Goal: Task Accomplishment & Management: Complete application form

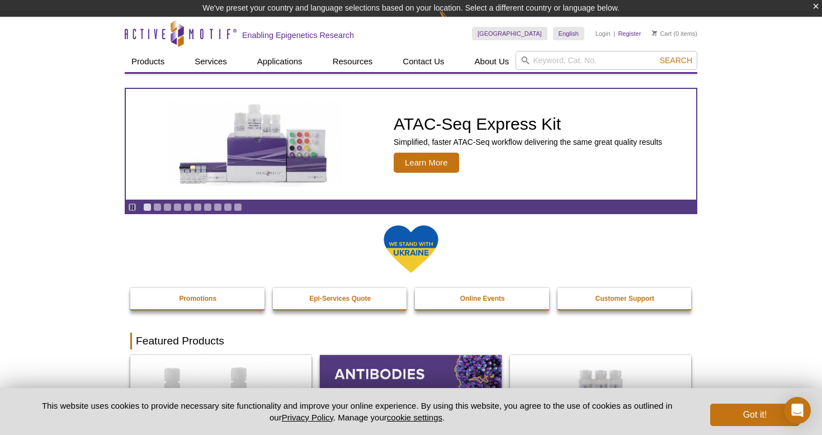
click at [630, 35] on link "Register" at bounding box center [629, 34] width 23 height 8
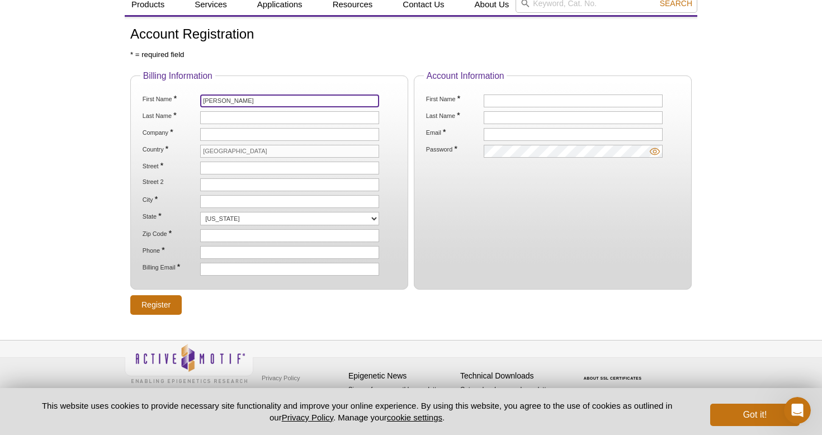
type input "Jason"
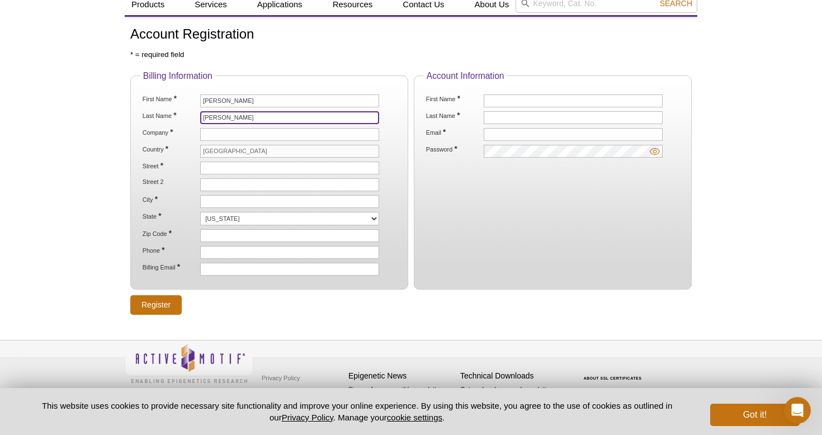
type input "Williams"
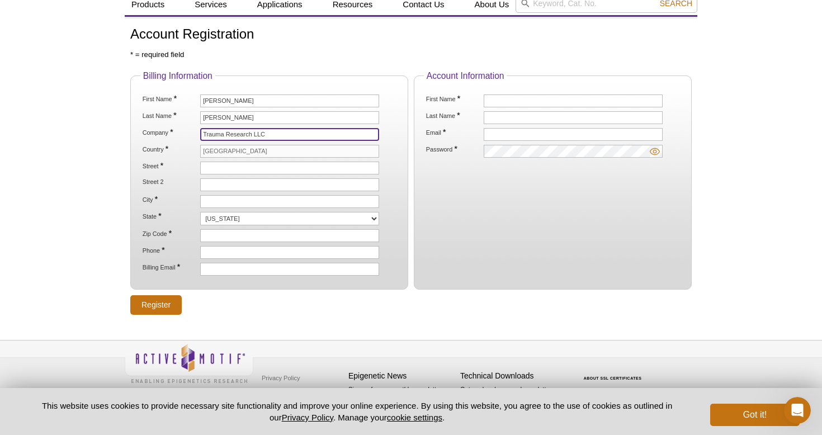
type input "Trauma Research LLC"
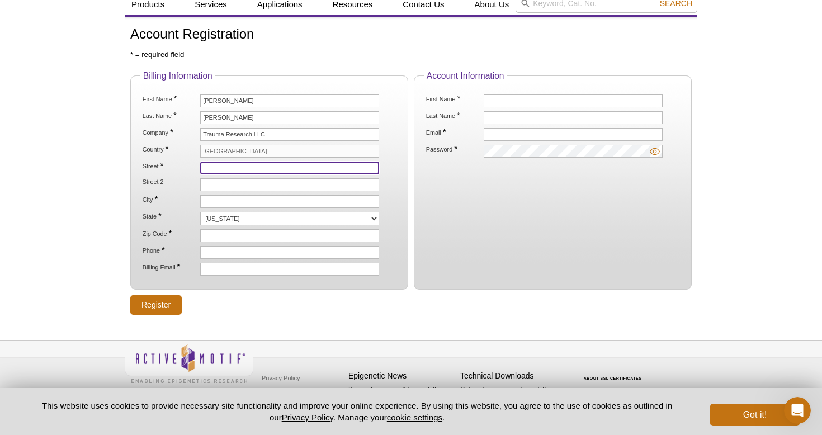
click at [248, 168] on input "Street *" at bounding box center [289, 168] width 179 height 13
type input "601 East Hampden Ave"
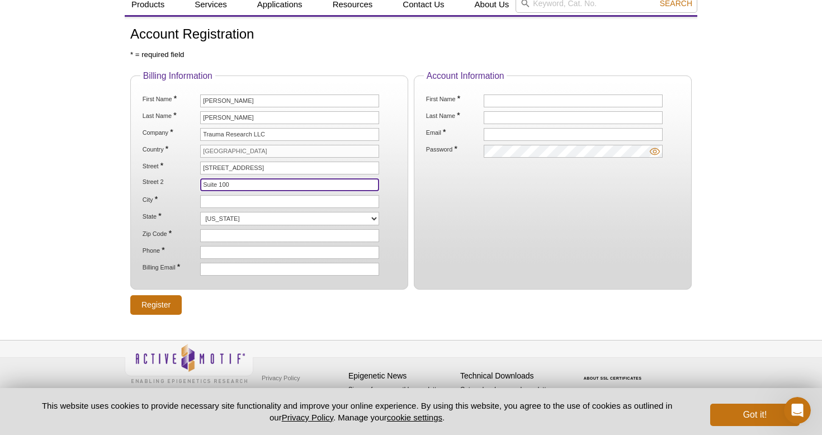
type input "Suite 100"
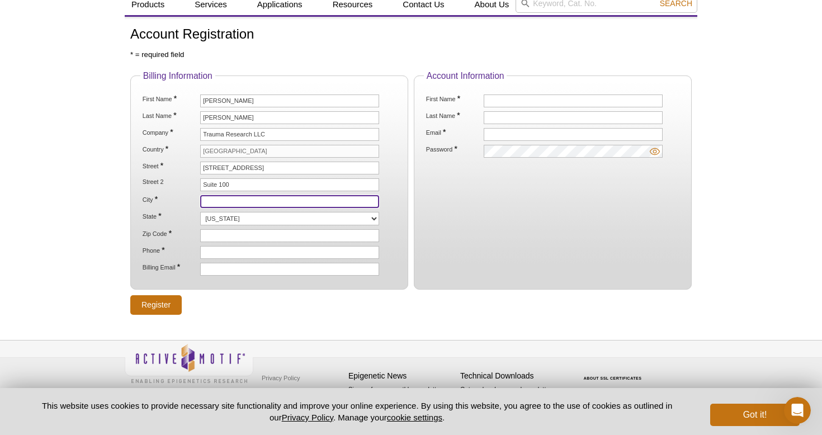
type input "A"
type input "Englewood"
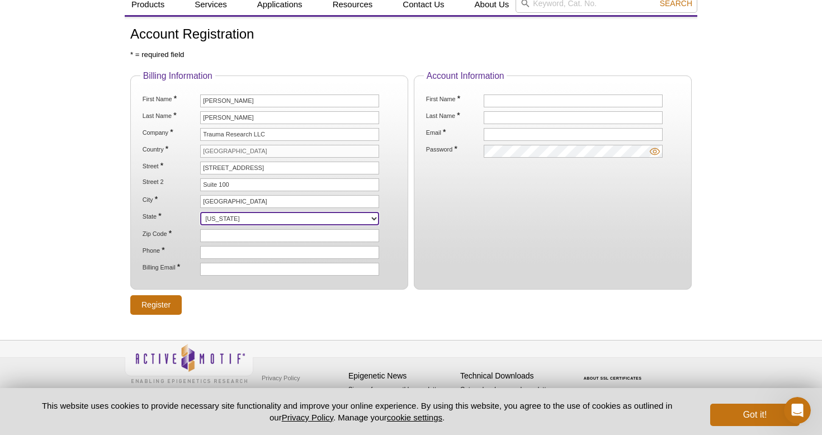
select select "CO"
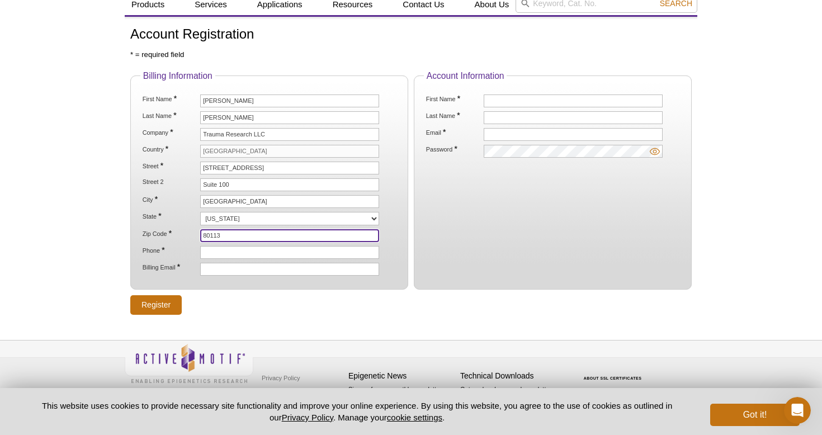
type input "80113"
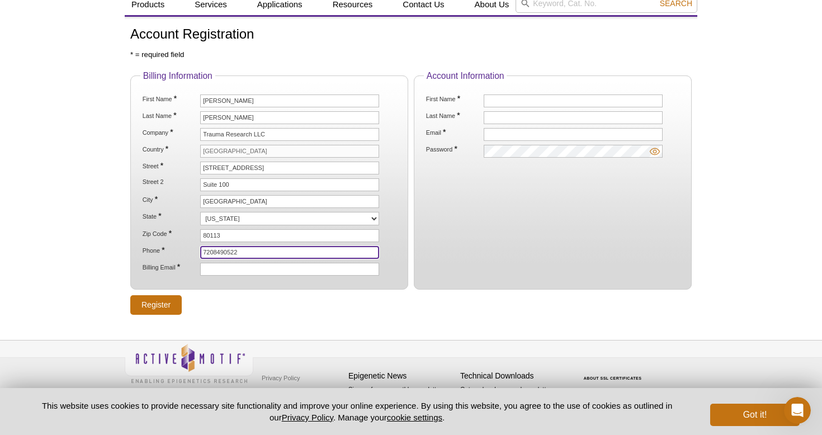
type input "7208490522"
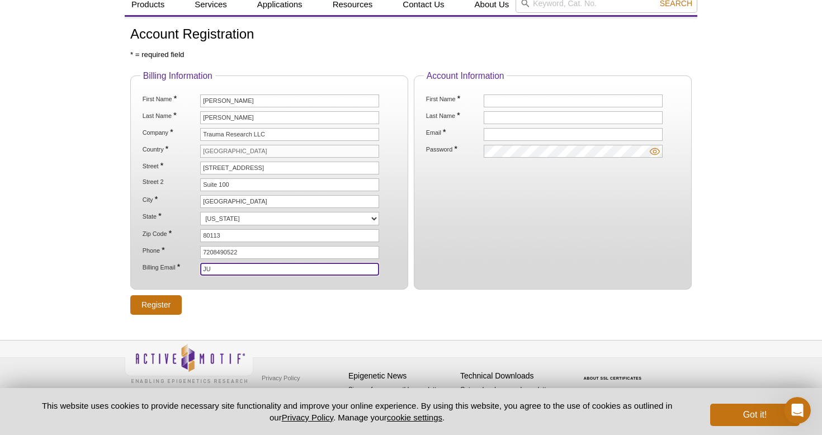
type input "J"
type input "[PERSON_NAME][EMAIL_ADDRESS][PERSON_NAME][DOMAIN_NAME]"
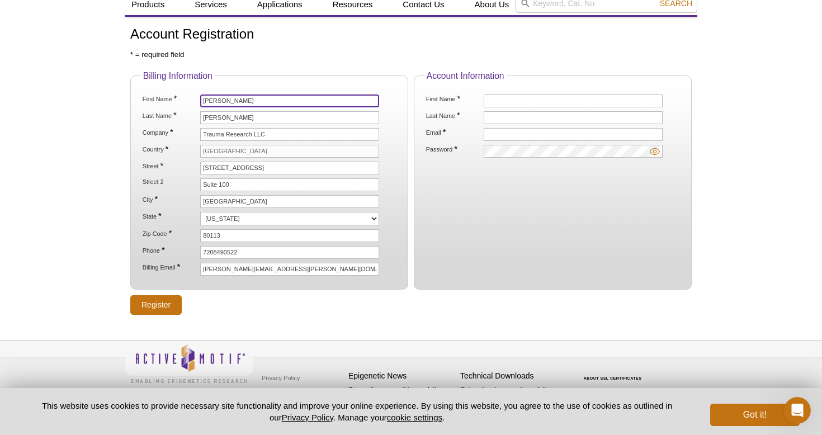
drag, startPoint x: 229, startPoint y: 100, endPoint x: 173, endPoint y: 99, distance: 56.5
click at [174, 99] on li "First Name * Jason" at bounding box center [269, 101] width 256 height 13
type input "David"
click at [156, 302] on input "Register" at bounding box center [155, 305] width 51 height 20
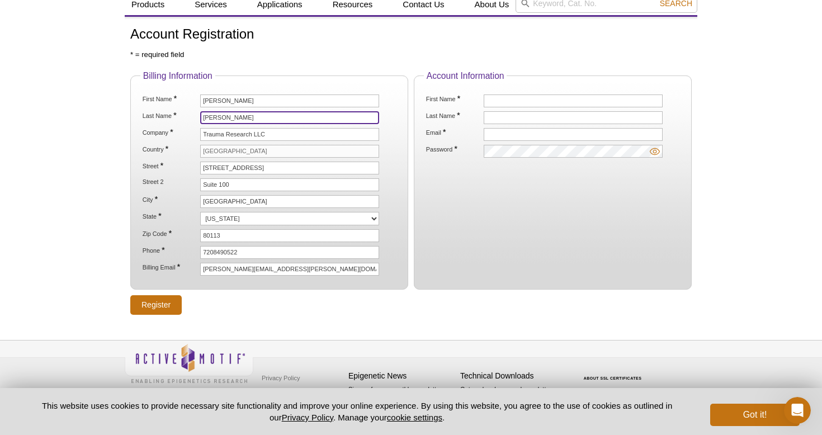
click at [233, 116] on input "Williams" at bounding box center [289, 117] width 179 height 13
click at [233, 117] on input "Williams" at bounding box center [289, 117] width 179 height 13
type input "Baror"
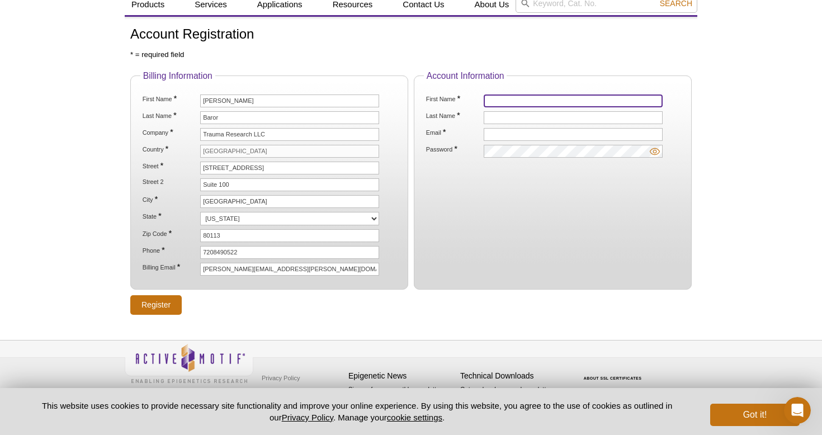
click at [523, 103] on input "First Name *" at bounding box center [573, 101] width 179 height 13
type input "Jason"
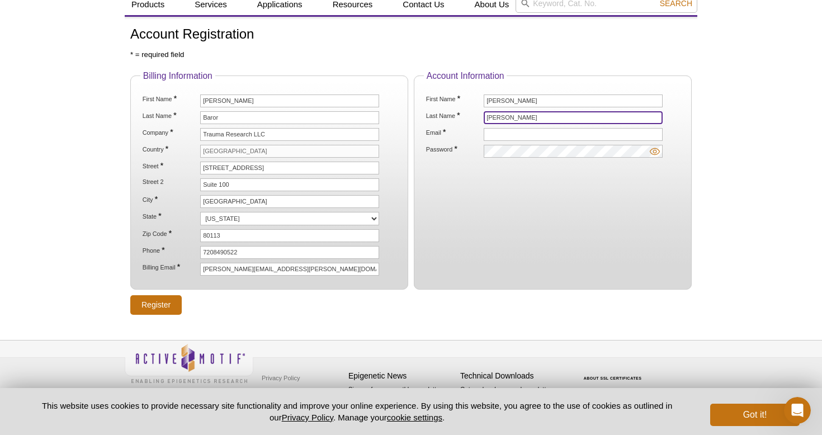
type input "Williams"
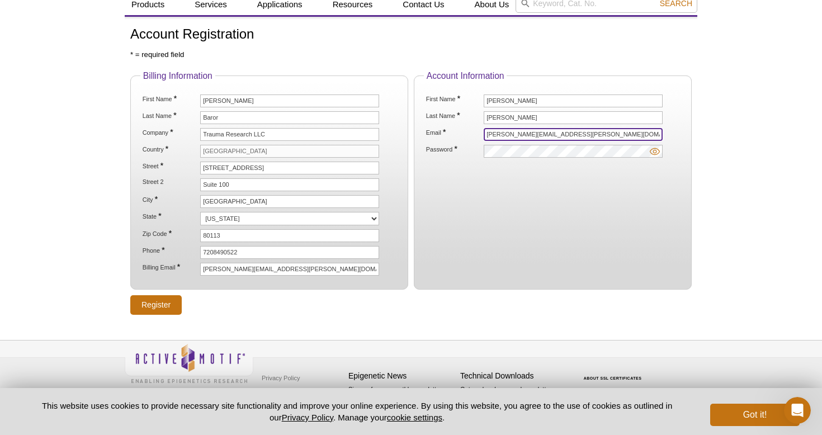
type input "[PERSON_NAME][EMAIL_ADDRESS][PERSON_NAME][DOMAIN_NAME]"
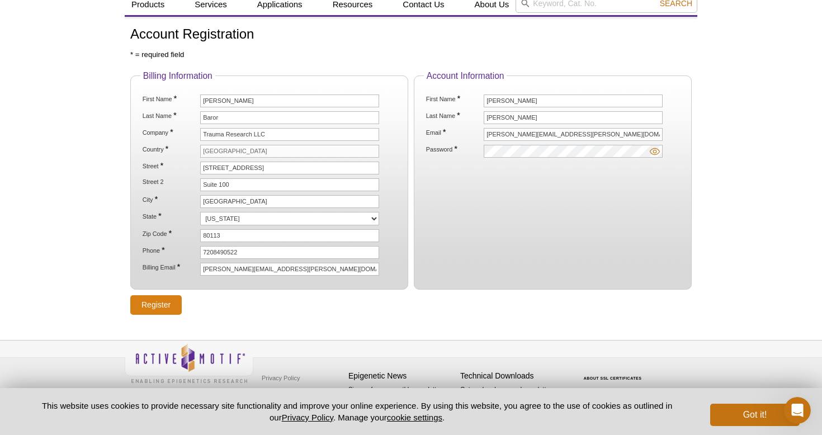
click at [166, 301] on input "Register" at bounding box center [155, 305] width 51 height 20
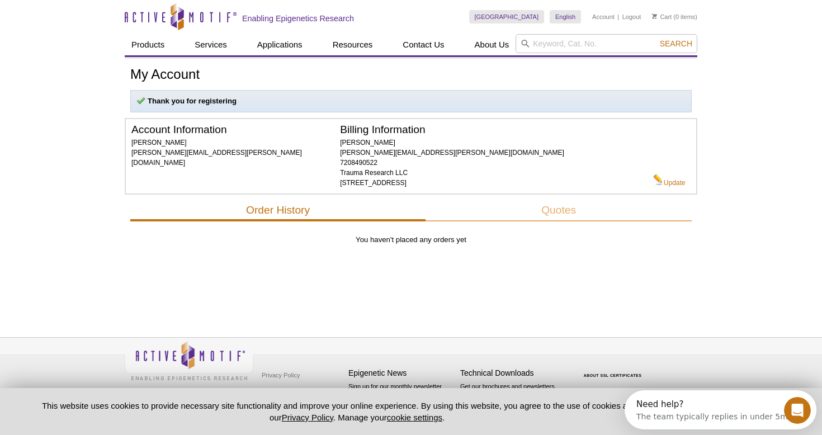
click at [702, 1] on div "Active Motif Logo Enabling Epigenetics Research 0 Search Skip to content Active…" at bounding box center [411, 217] width 822 height 435
